Goal: Task Accomplishment & Management: Use online tool/utility

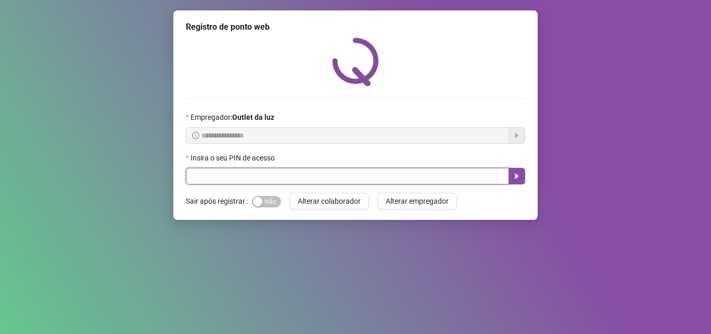
click at [360, 180] on input "text" at bounding box center [347, 176] width 323 height 17
type input "*****"
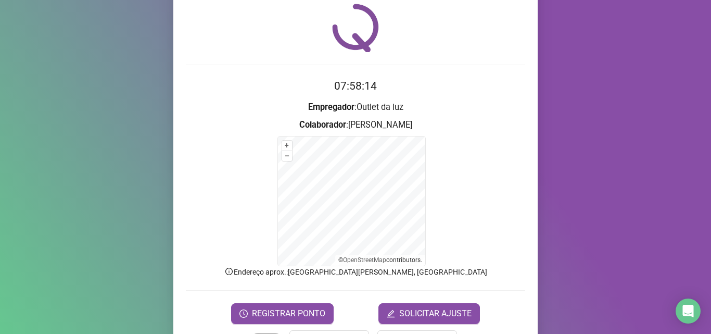
scroll to position [52, 0]
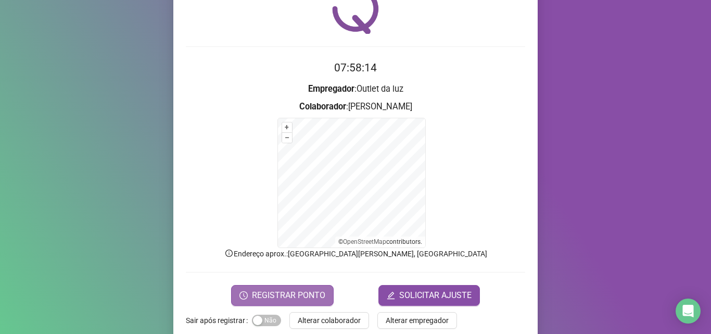
click at [266, 298] on span "REGISTRAR PONTO" at bounding box center [288, 295] width 73 height 12
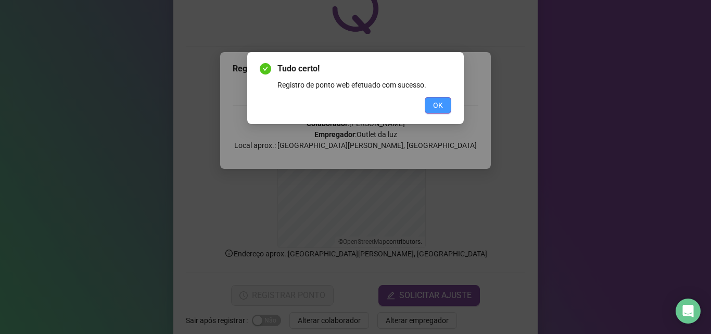
click at [438, 107] on span "OK" at bounding box center [438, 104] width 10 height 11
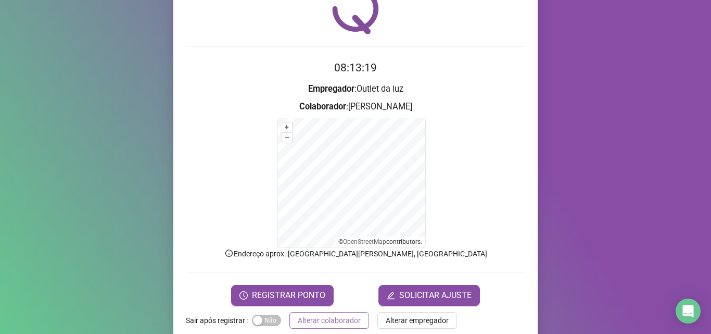
click at [302, 320] on span "Alterar colaborador" at bounding box center [329, 319] width 63 height 11
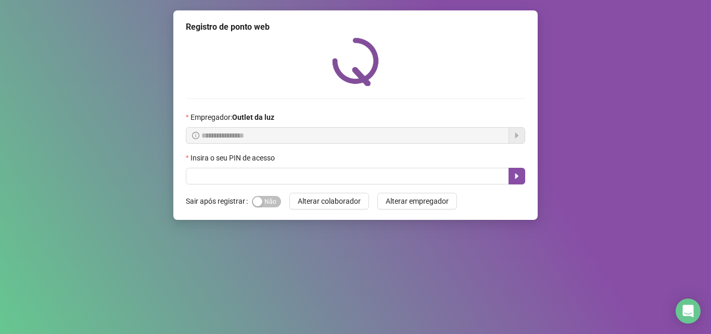
scroll to position [0, 0]
click at [269, 196] on span "Sim Não" at bounding box center [266, 201] width 29 height 11
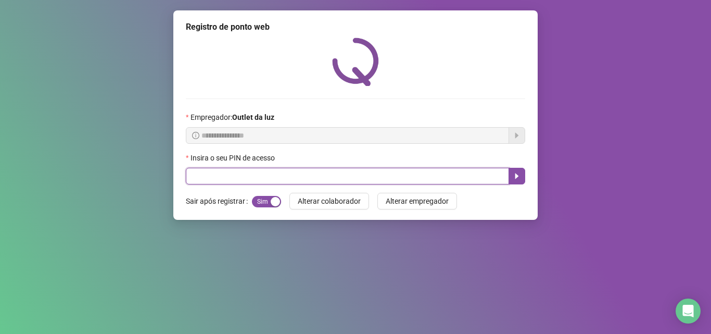
click at [266, 179] on input "text" at bounding box center [347, 176] width 323 height 17
type input "*****"
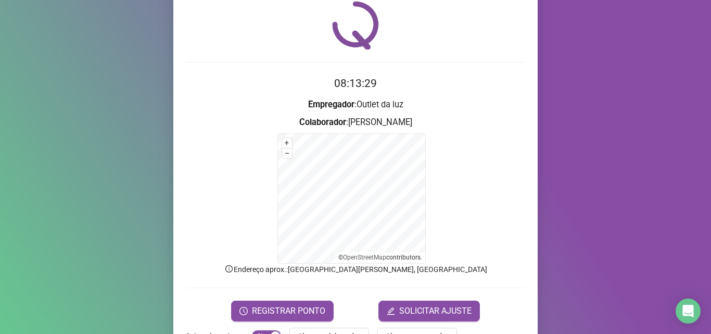
scroll to position [70, 0]
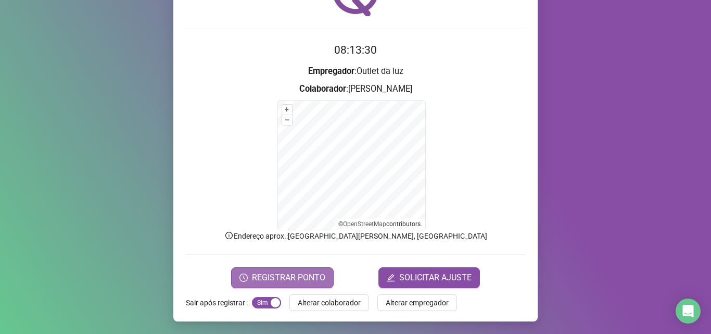
click at [261, 275] on span "REGISTRAR PONTO" at bounding box center [288, 277] width 73 height 12
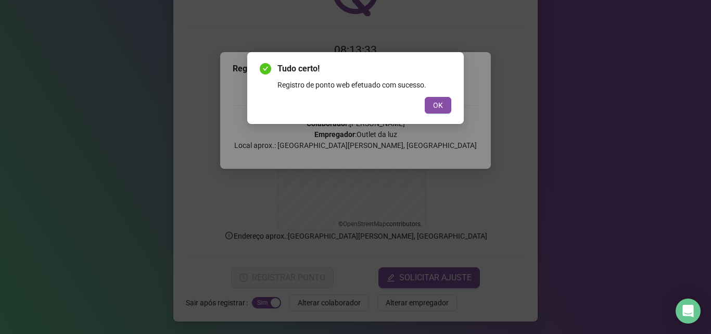
click at [440, 93] on div "Tudo certo! Registro de ponto web efetuado com sucesso. OK" at bounding box center [356, 87] width 192 height 51
click at [440, 106] on span "OK" at bounding box center [438, 104] width 10 height 11
